Goal: Transaction & Acquisition: Book appointment/travel/reservation

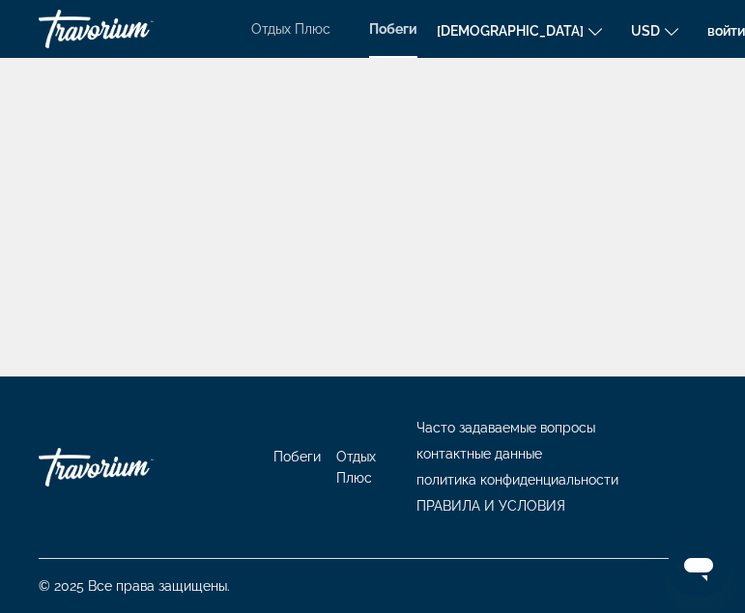
click at [154, 28] on div "Травориум" at bounding box center [135, 29] width 193 height 50
